Goal: Task Accomplishment & Management: Manage account settings

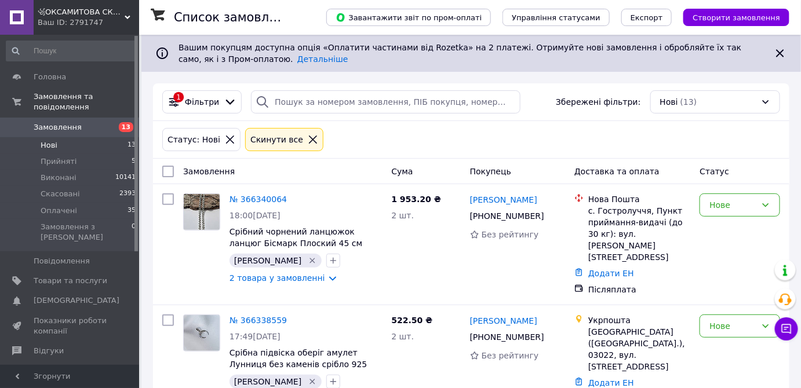
click at [308, 136] on icon at bounding box center [313, 139] width 10 height 10
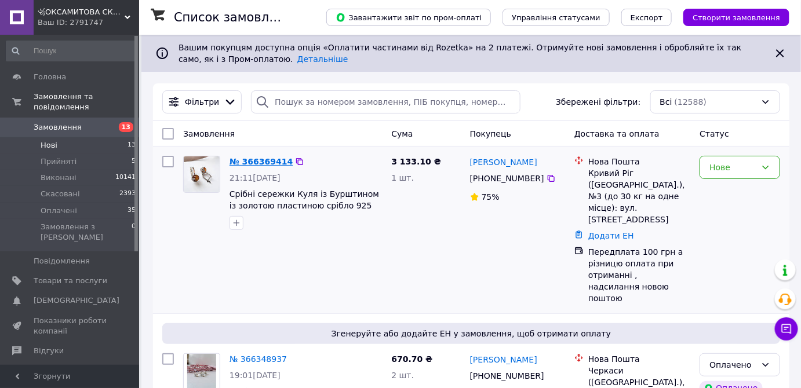
click at [251, 166] on link "№ 366369414" at bounding box center [260, 161] width 63 height 9
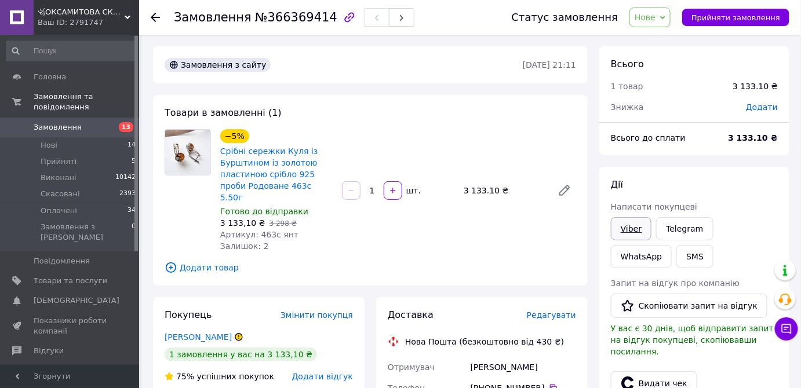
click at [648, 222] on link "Viber" at bounding box center [631, 228] width 41 height 23
drag, startPoint x: 259, startPoint y: 19, endPoint x: 316, endPoint y: 20, distance: 57.4
click at [316, 20] on span "№366369414" at bounding box center [296, 17] width 82 height 14
copy span "366369414"
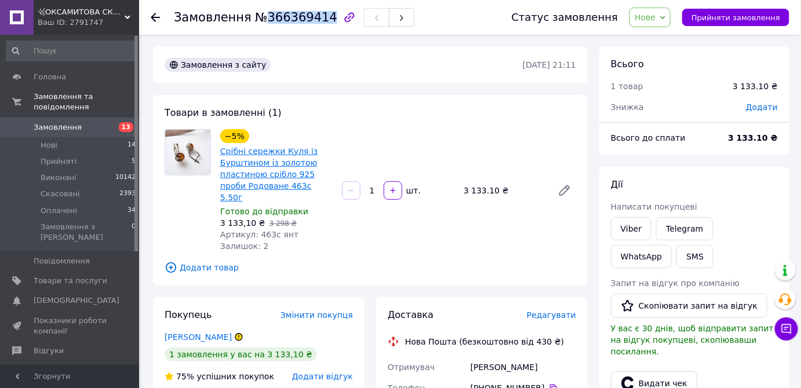
click at [280, 164] on link "Срібні сережки Куля із Бурштином із золотою пластиною срібло 925 проби Родоване…" at bounding box center [269, 175] width 98 height 56
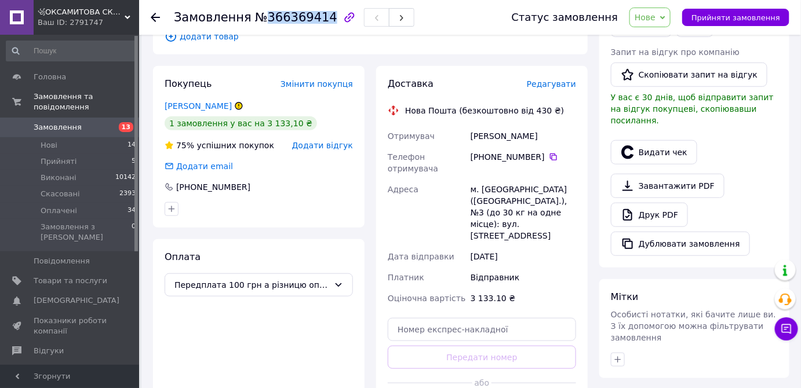
scroll to position [263, 0]
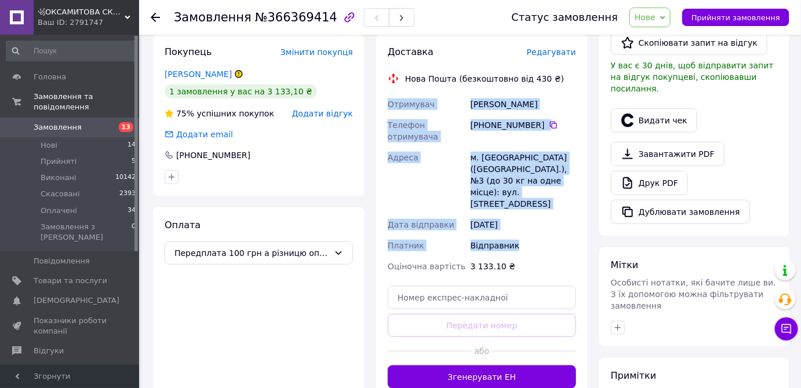
drag, startPoint x: 432, startPoint y: 93, endPoint x: 540, endPoint y: 229, distance: 173.6
click at [540, 229] on div "Доставка Редагувати Нова Пошта (безкоштовно від 430 ₴) Отримувач [PERSON_NAME] …" at bounding box center [481, 217] width 211 height 366
copy div "Отримувач [PERSON_NAME] Телефон отримувача [PHONE_NUMBER]   Адреса м. [GEOGRAPH…"
click at [618, 324] on icon "button" at bounding box center [618, 327] width 6 height 6
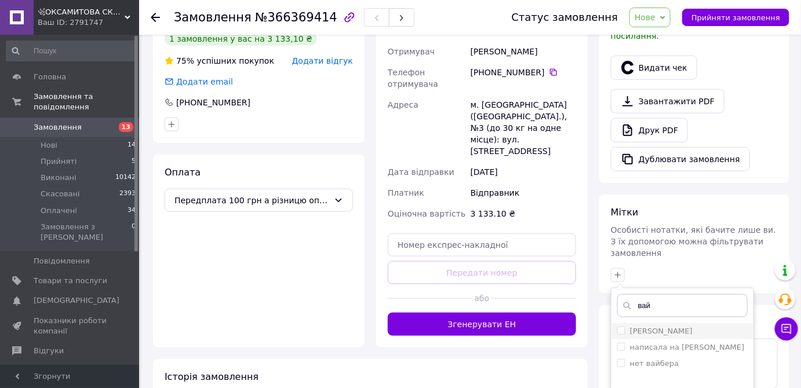
type input "вай"
click at [669, 327] on label "[PERSON_NAME]" at bounding box center [661, 331] width 63 height 9
checkbox input "true"
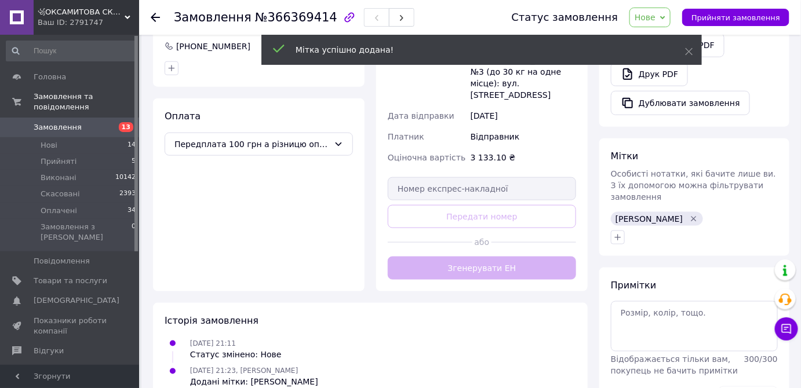
scroll to position [391, 0]
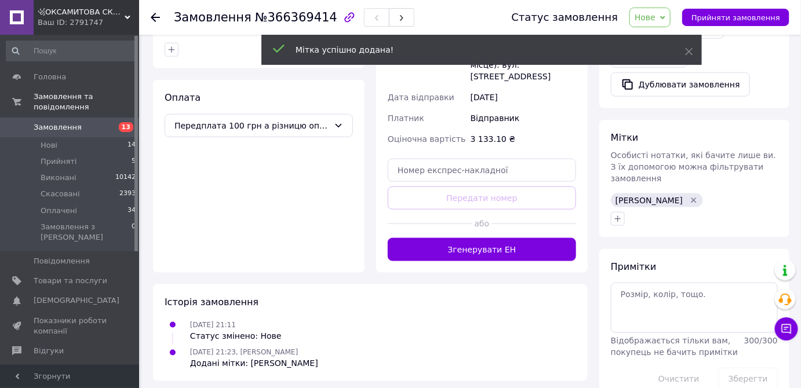
click at [152, 14] on icon at bounding box center [155, 17] width 9 height 9
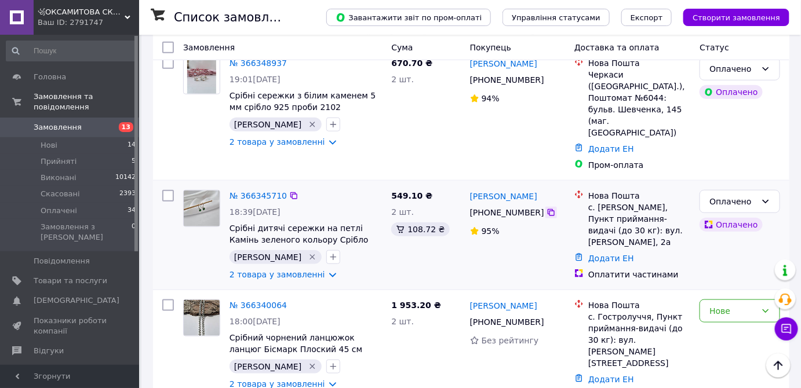
scroll to position [316, 0]
